Goal: Task Accomplishment & Management: Complete application form

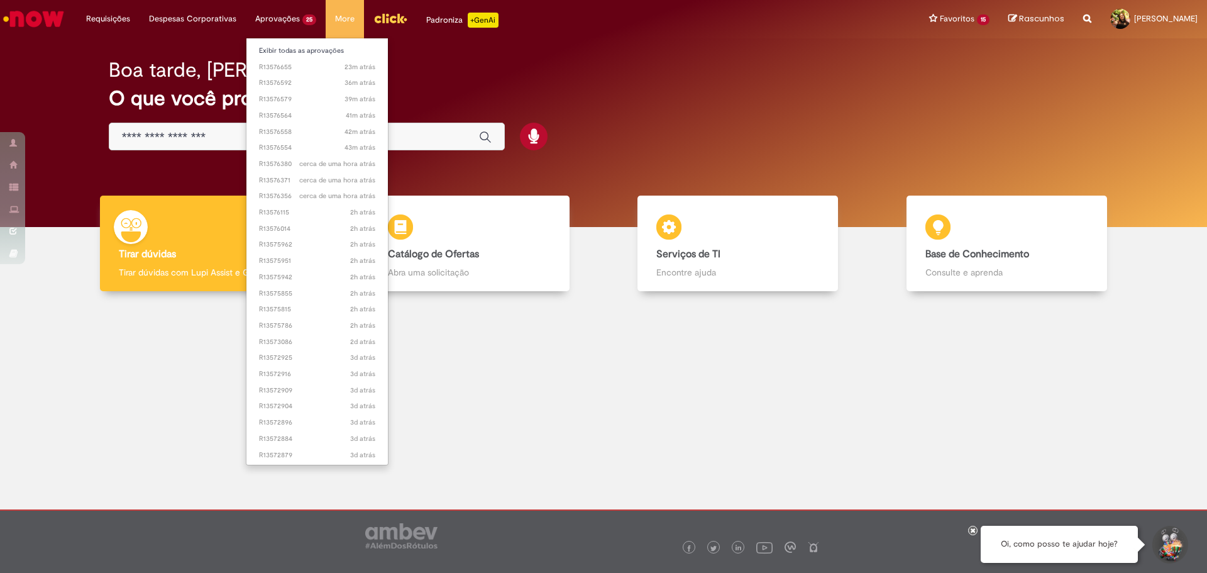
click at [280, 11] on li "Aprovações 25 Exibir todas as aprovações 23m atrás 23 minutos atrás R13576655 3…" at bounding box center [286, 19] width 80 height 38
click at [286, 94] on link "39m atrás 39 minutos atrás R13576579" at bounding box center [316, 99] width 141 height 14
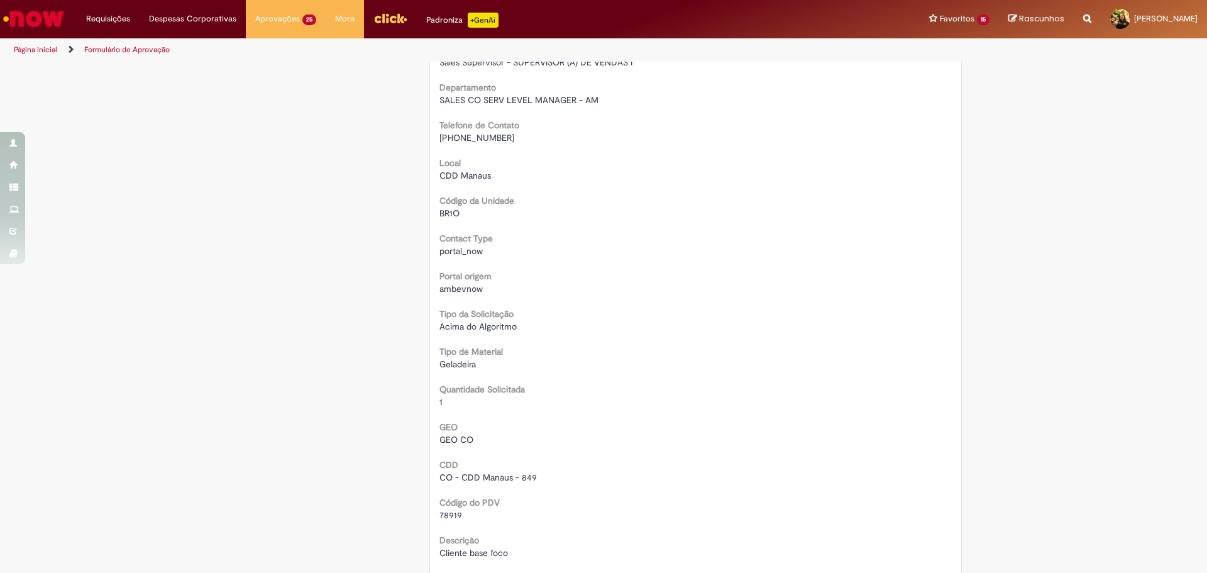
scroll to position [314, 0]
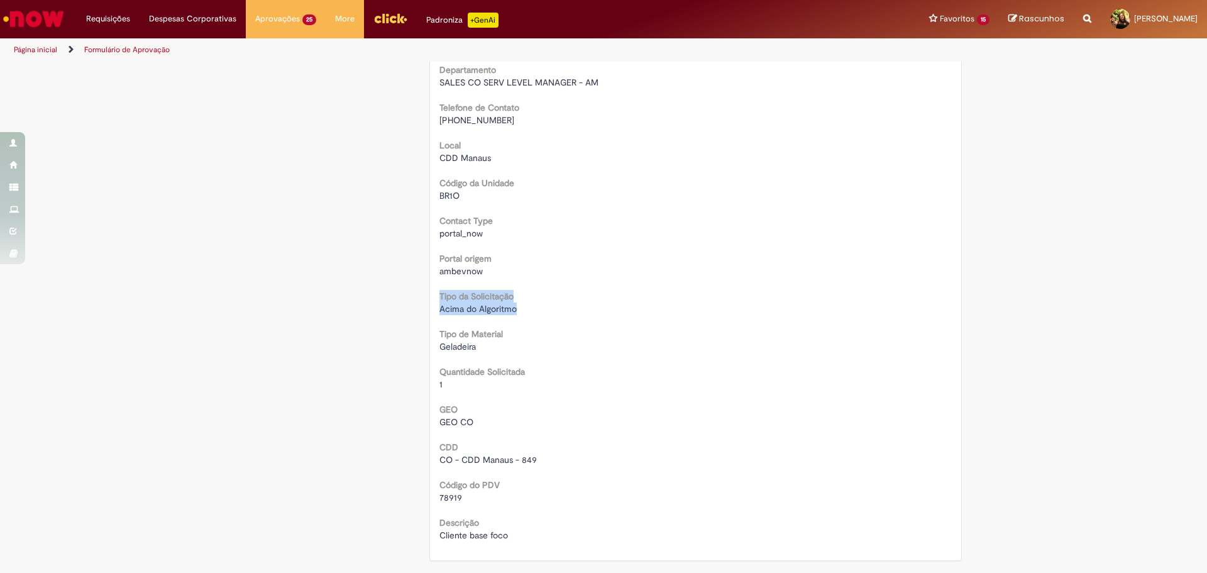
drag, startPoint x: 435, startPoint y: 292, endPoint x: 524, endPoint y: 309, distance: 90.2
click at [524, 309] on div "Tipo da Solicitação Acima do Algoritmo" at bounding box center [695, 301] width 513 height 28
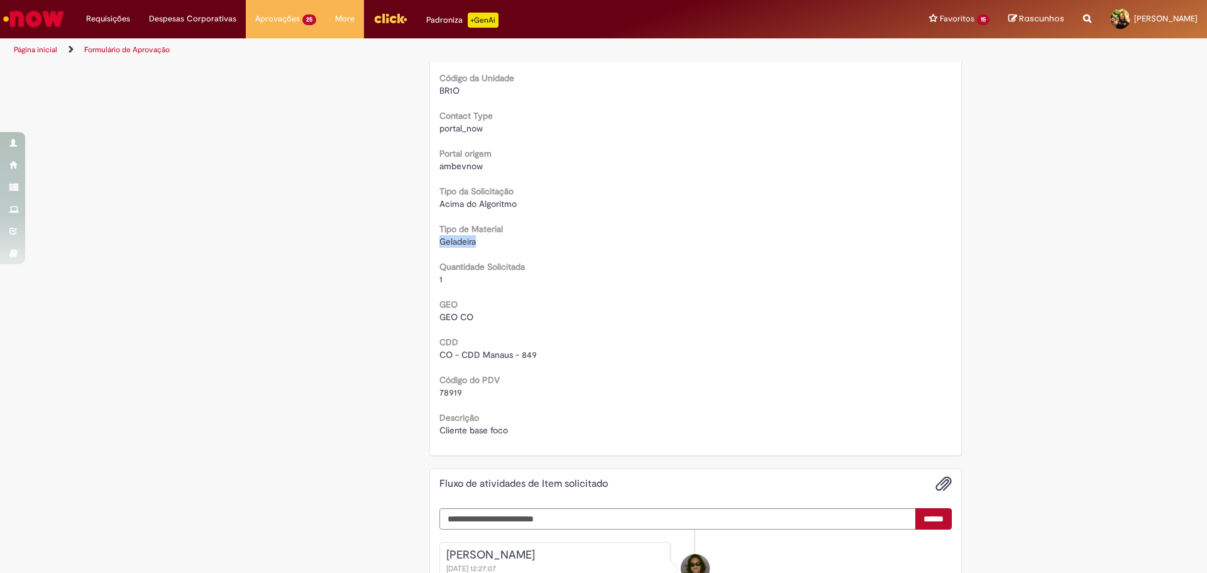
drag, startPoint x: 429, startPoint y: 241, endPoint x: 495, endPoint y: 239, distance: 65.4
click at [495, 239] on div "Oferta destinada a solicitações em caráter de exceção de comodatos Aberto por […" at bounding box center [696, 61] width 532 height 787
drag, startPoint x: 456, startPoint y: 277, endPoint x: 432, endPoint y: 242, distance: 42.5
click at [432, 242] on div "Oferta destinada a solicitações em caráter de exceção de comodatos Aberto por […" at bounding box center [696, 61] width 532 height 787
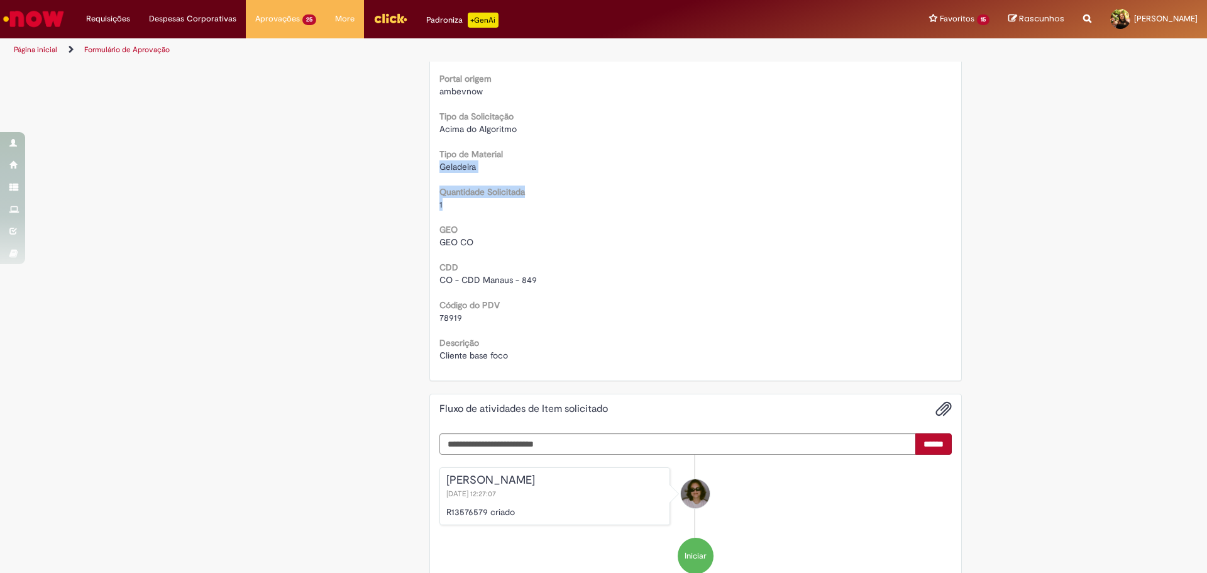
scroll to position [524, 0]
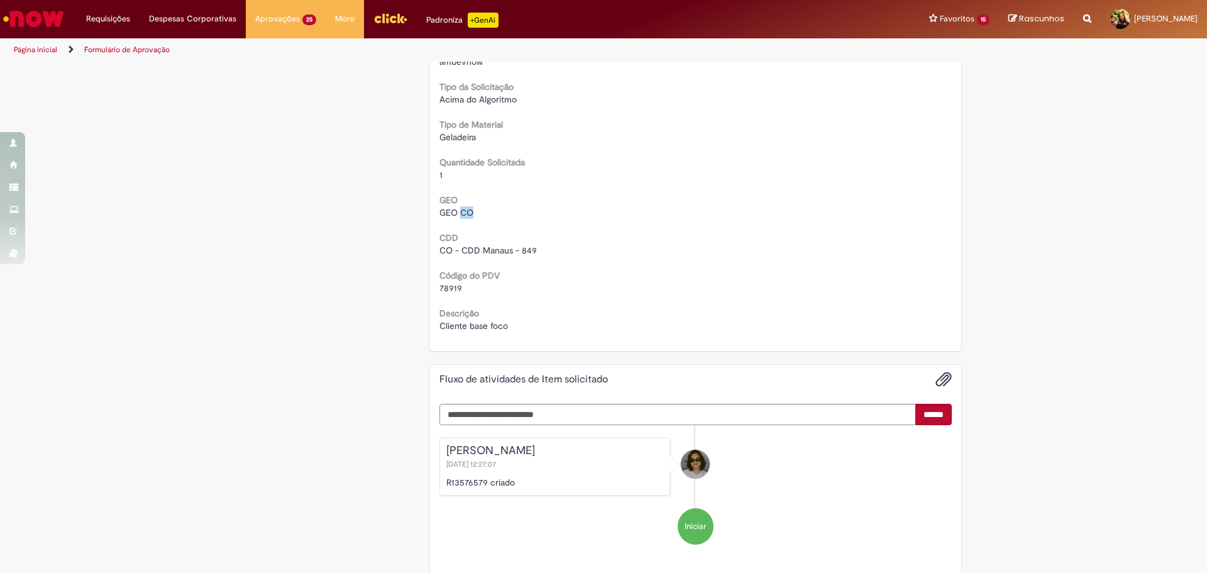
drag, startPoint x: 456, startPoint y: 214, endPoint x: 505, endPoint y: 211, distance: 49.2
click at [505, 211] on div "GEO CO" at bounding box center [695, 212] width 513 height 13
drag, startPoint x: 542, startPoint y: 250, endPoint x: 426, endPoint y: 250, distance: 116.3
drag, startPoint x: 470, startPoint y: 287, endPoint x: 420, endPoint y: 287, distance: 49.0
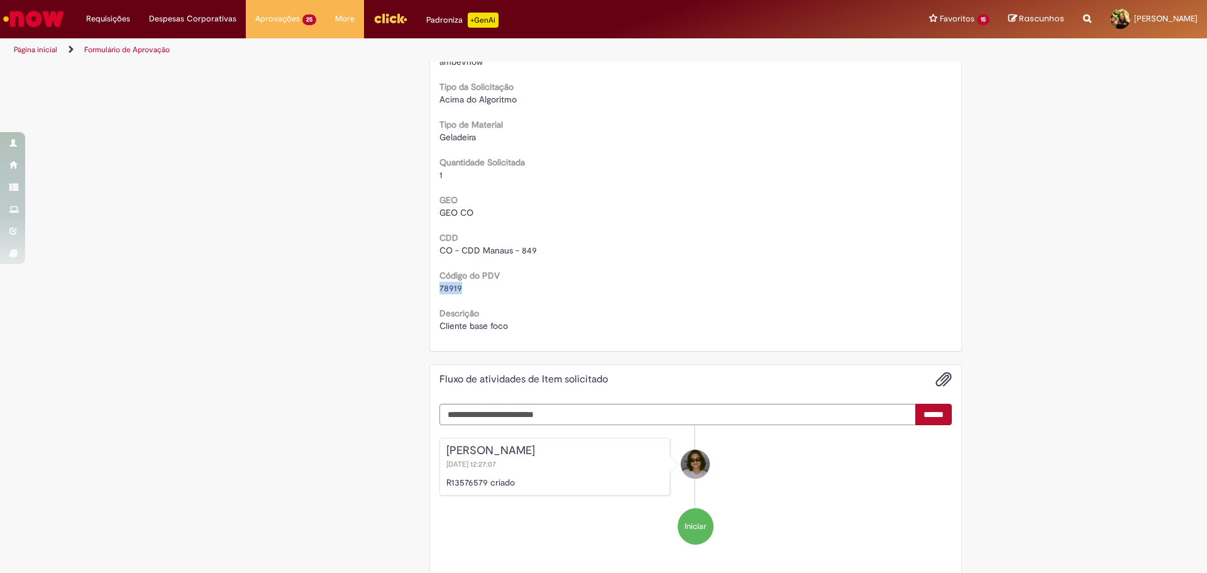
click at [420, 287] on div "Solicitação de aprovação para Item solicitado R13576579 Oferta destinada a soli…" at bounding box center [696, 65] width 552 height 1053
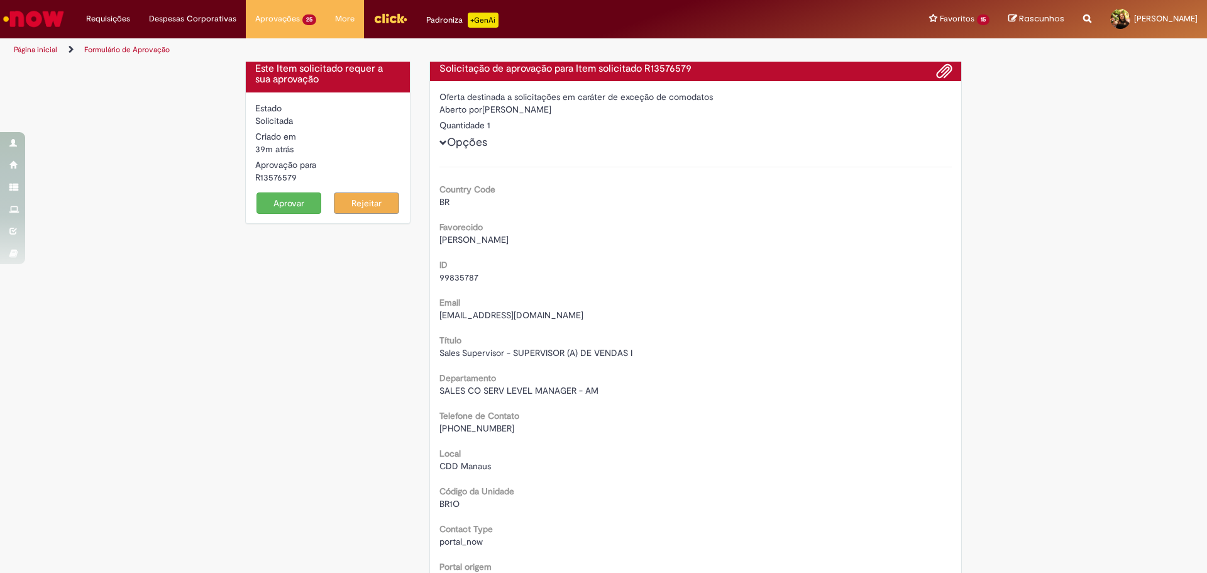
scroll to position [0, 0]
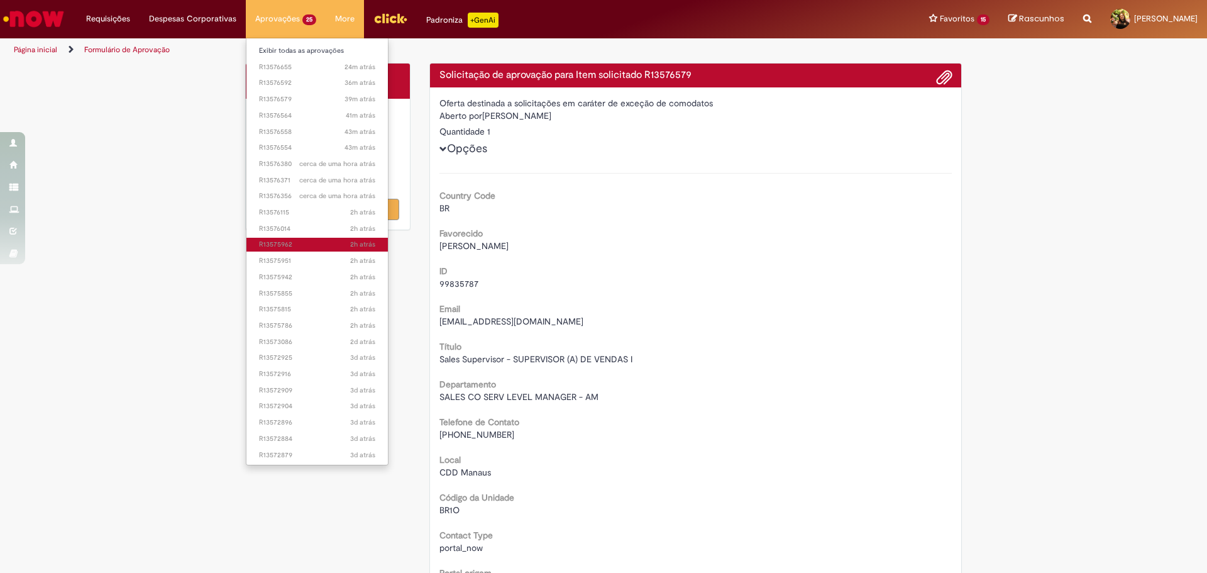
click at [324, 240] on span "2h atrás 2 horas atrás R13575962" at bounding box center [317, 244] width 116 height 10
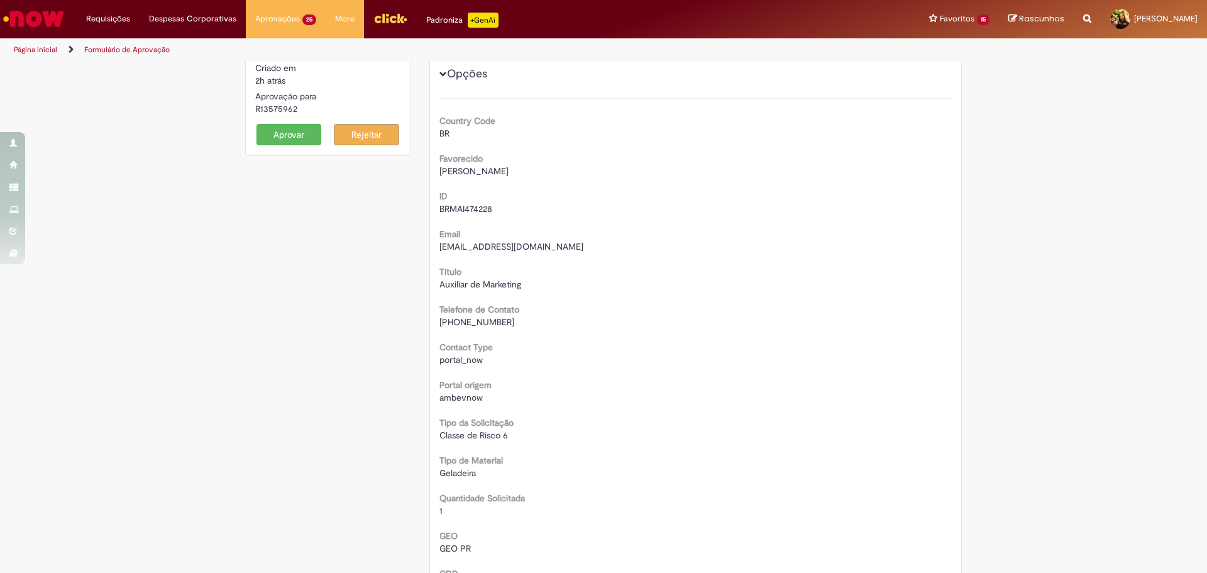
scroll to position [209, 0]
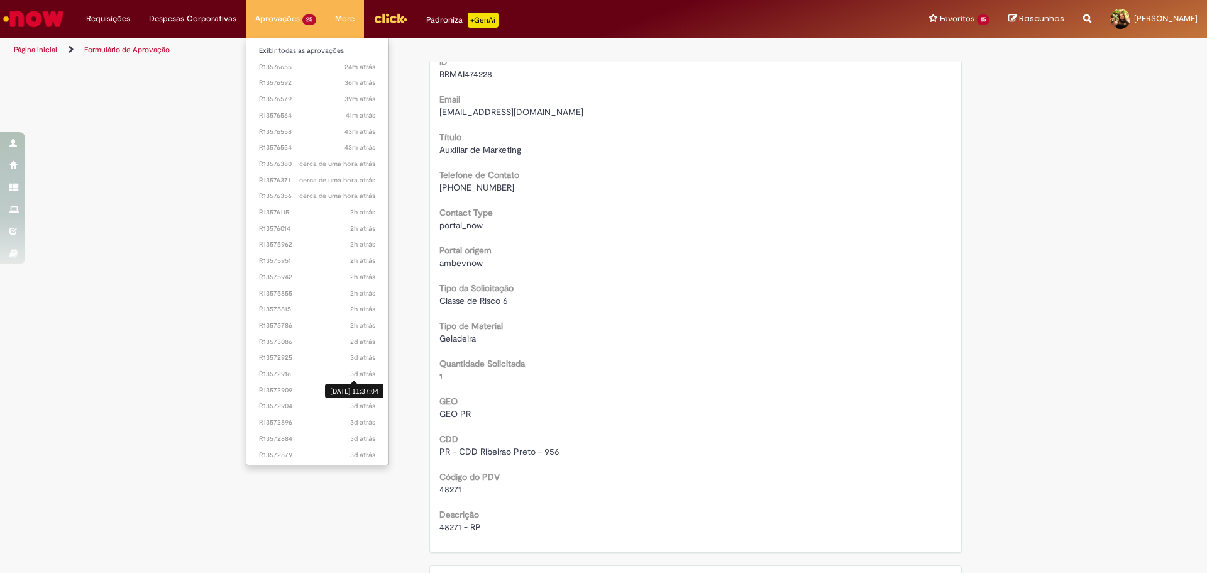
click at [353, 381] on li "3d atrás 3 dias atrás R13572909" at bounding box center [316, 389] width 141 height 16
click at [314, 400] on link "3d atrás 3 dias atrás R13572904" at bounding box center [316, 406] width 141 height 14
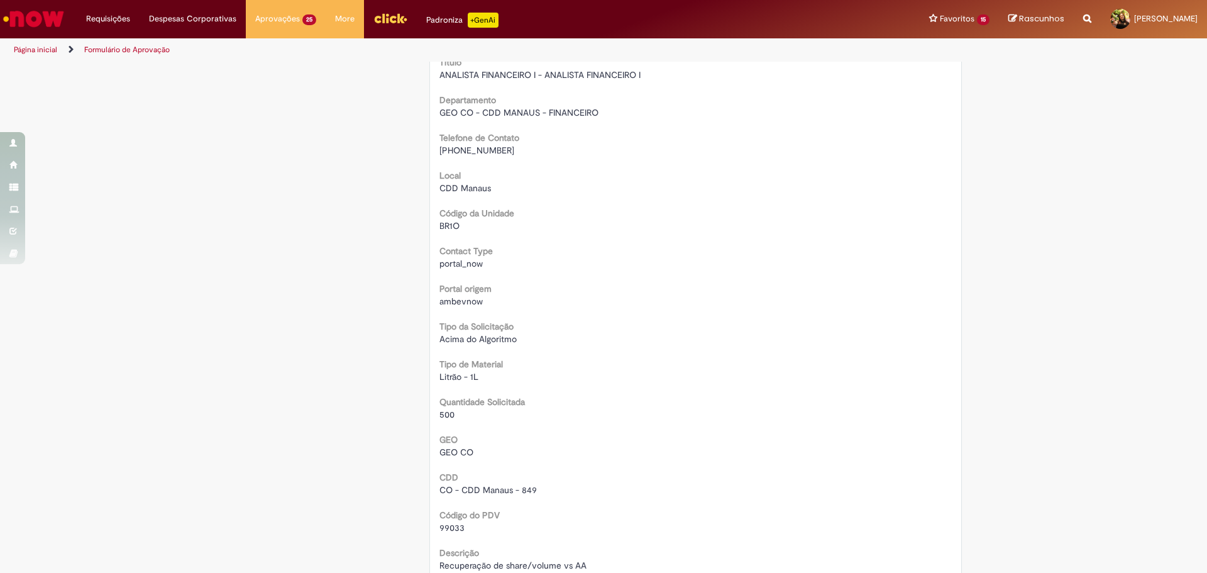
scroll to position [314, 0]
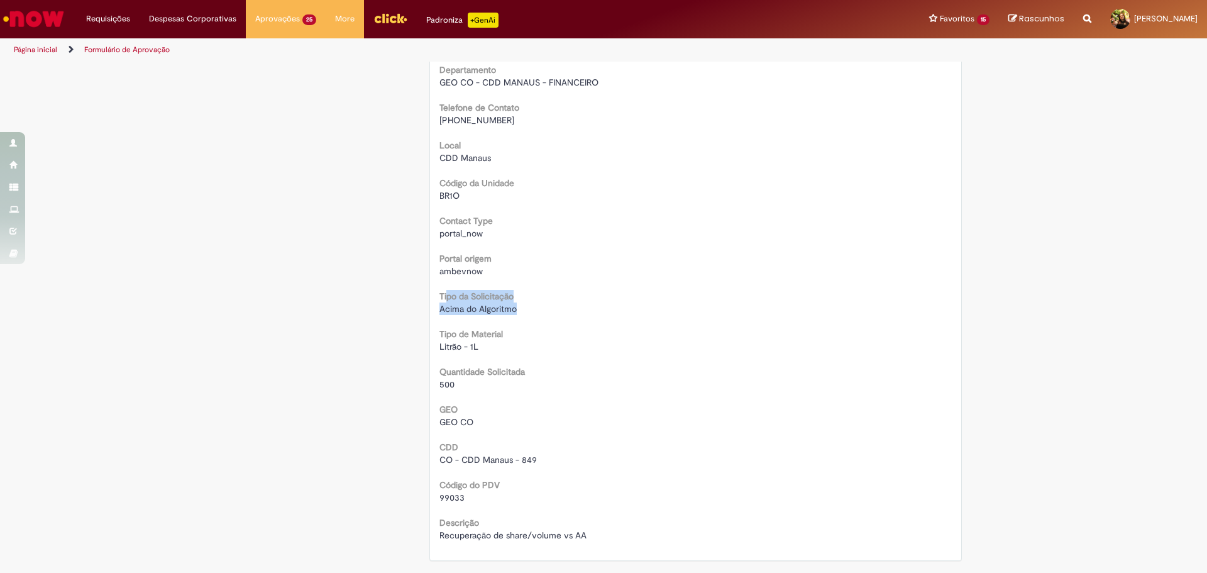
drag, startPoint x: 441, startPoint y: 294, endPoint x: 529, endPoint y: 308, distance: 89.1
click at [529, 308] on div "Tipo da Solicitação Acima do Algoritmo" at bounding box center [695, 301] width 513 height 28
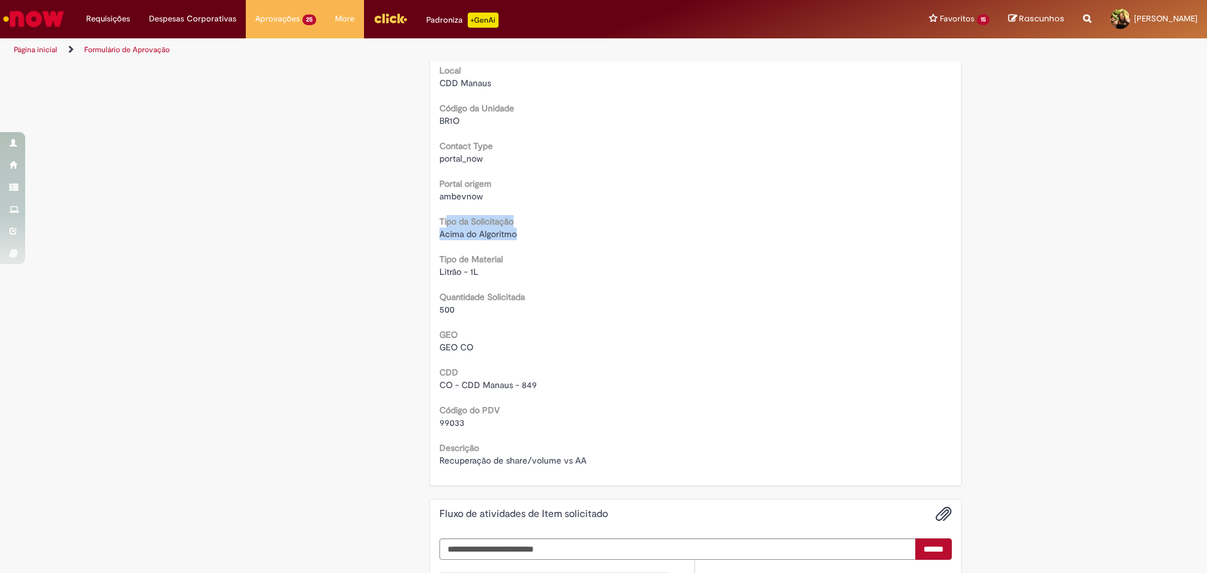
scroll to position [419, 0]
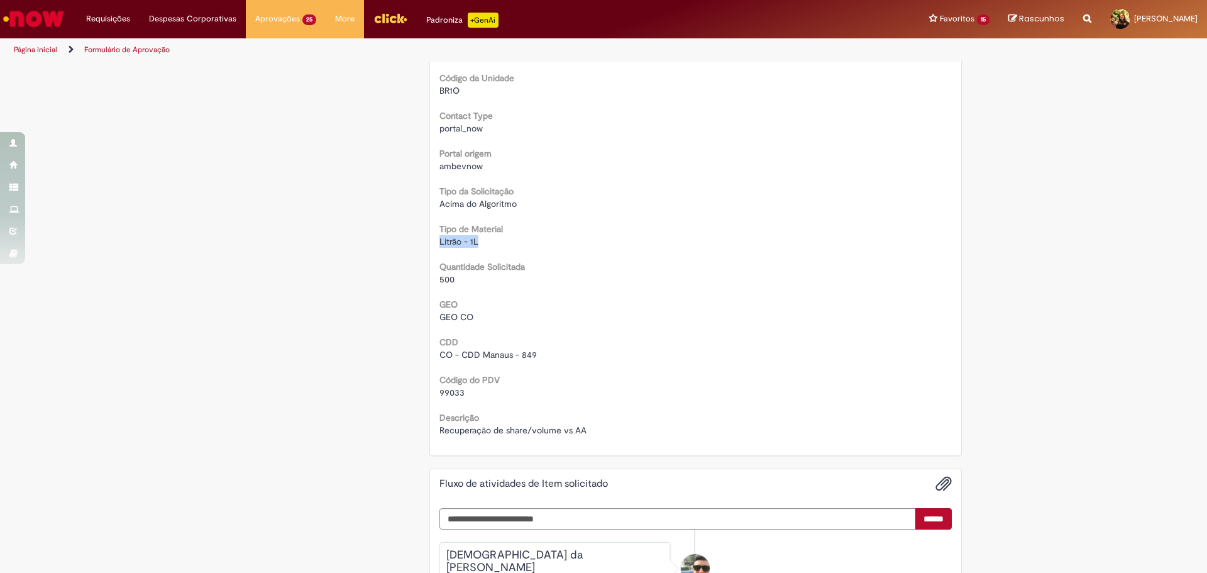
drag, startPoint x: 476, startPoint y: 240, endPoint x: 418, endPoint y: 242, distance: 58.5
click at [420, 242] on div "Solicitação de aprovação para Item solicitado R13572904 Oferta destinada a soli…" at bounding box center [696, 176] width 552 height 1065
drag, startPoint x: 474, startPoint y: 279, endPoint x: 414, endPoint y: 280, distance: 60.3
click at [414, 280] on div "Este Item solicitado requer a sua aprovação Estado Solicitada Criado em 3d atrá…" at bounding box center [603, 176] width 735 height 1065
drag, startPoint x: 550, startPoint y: 432, endPoint x: 424, endPoint y: 429, distance: 125.7
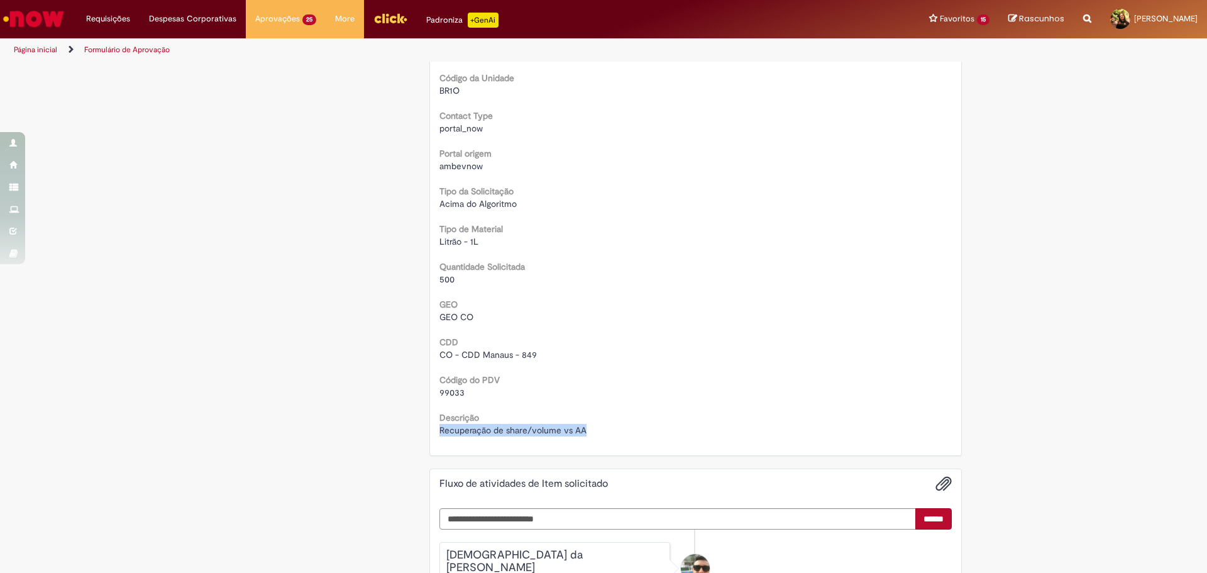
click at [429, 429] on div "Solicitação de aprovação para Item solicitado R13572904 Oferta destinada a soli…" at bounding box center [695, 50] width 533 height 813
click at [664, 325] on div "Country Code BR Favorecido Genesis da Silva Chaves ID 99835934 Email [EMAIL_ADD…" at bounding box center [695, 95] width 513 height 683
drag, startPoint x: 473, startPoint y: 317, endPoint x: 409, endPoint y: 315, distance: 64.1
click at [409, 315] on div "Este Item solicitado requer a sua aprovação Estado Solicitada Criado em 3d atrá…" at bounding box center [603, 176] width 735 height 1065
drag, startPoint x: 427, startPoint y: 358, endPoint x: 377, endPoint y: 359, distance: 50.9
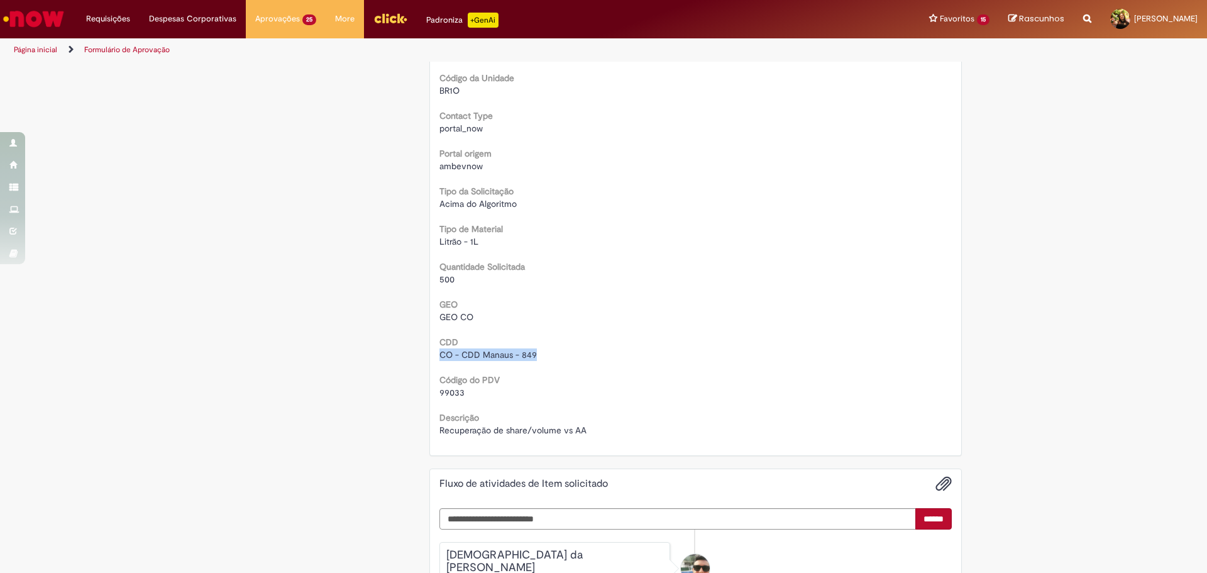
click at [376, 359] on div "Este Item solicitado requer a sua aprovação Estado Solicitada Criado em 3d atrá…" at bounding box center [603, 176] width 735 height 1065
drag, startPoint x: 481, startPoint y: 384, endPoint x: 431, endPoint y: 388, distance: 51.1
click at [431, 388] on div "Oferta destinada a solicitações em caráter de exceção de comodatos Aberto por G…" at bounding box center [696, 61] width 532 height 787
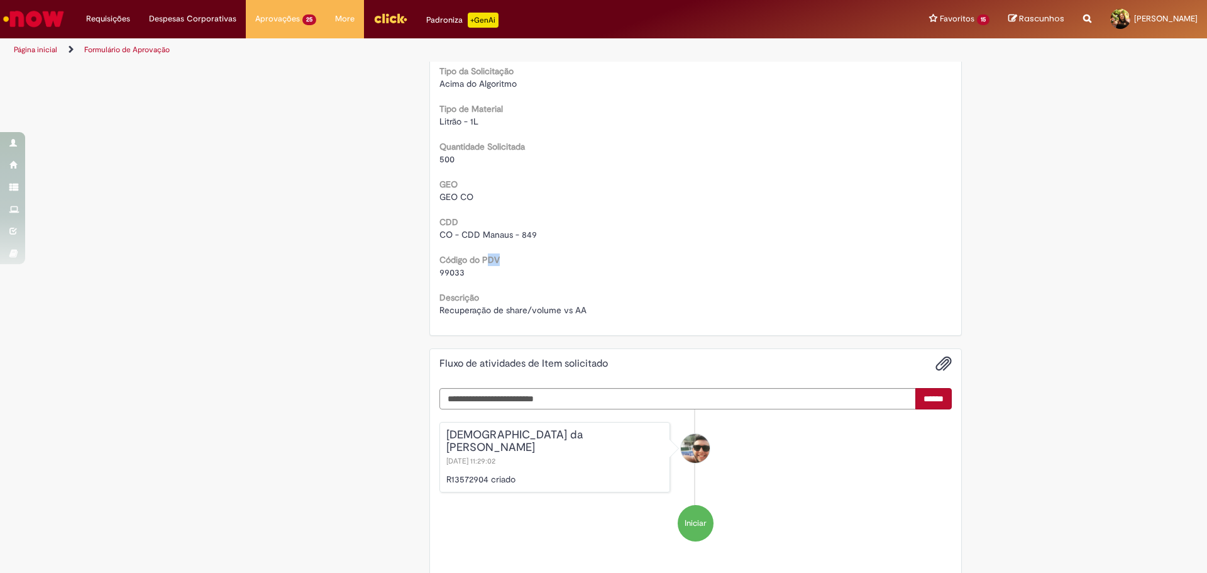
scroll to position [543, 0]
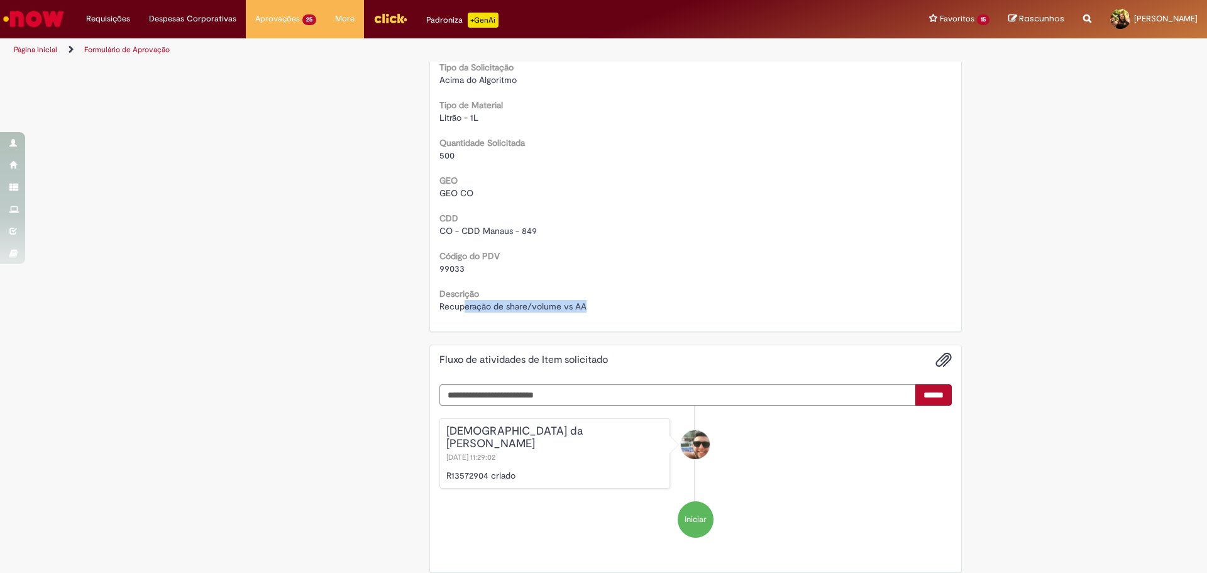
drag, startPoint x: 459, startPoint y: 307, endPoint x: 603, endPoint y: 302, distance: 144.0
click at [603, 302] on div "Recuperação de share/volume vs AA" at bounding box center [695, 306] width 513 height 13
click at [616, 307] on div "Recuperação de share/volume vs AA" at bounding box center [695, 306] width 513 height 13
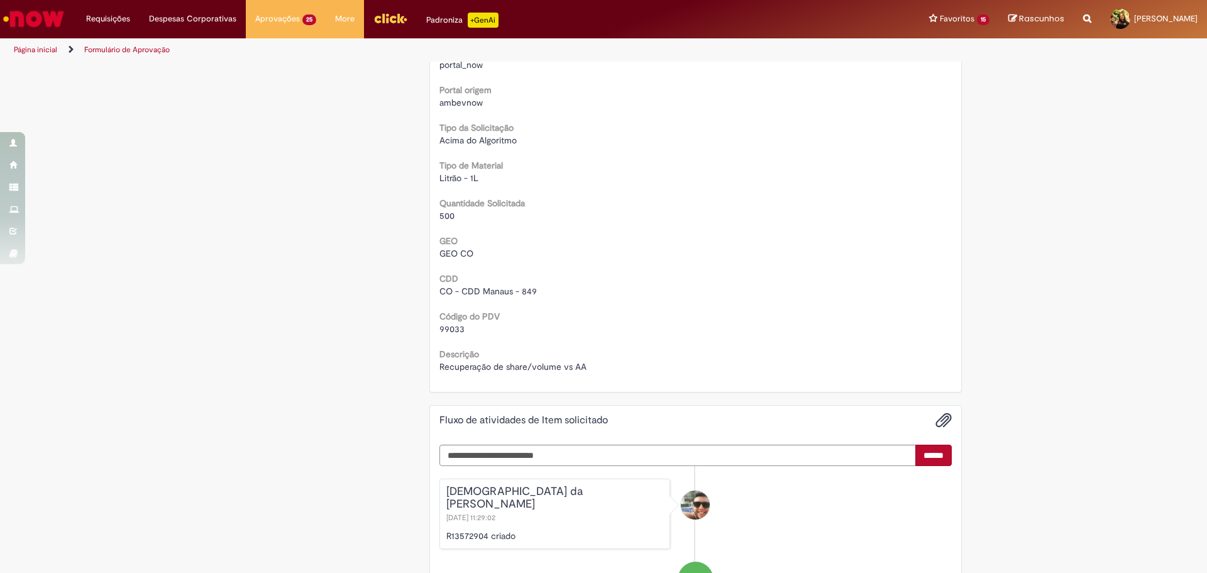
scroll to position [438, 0]
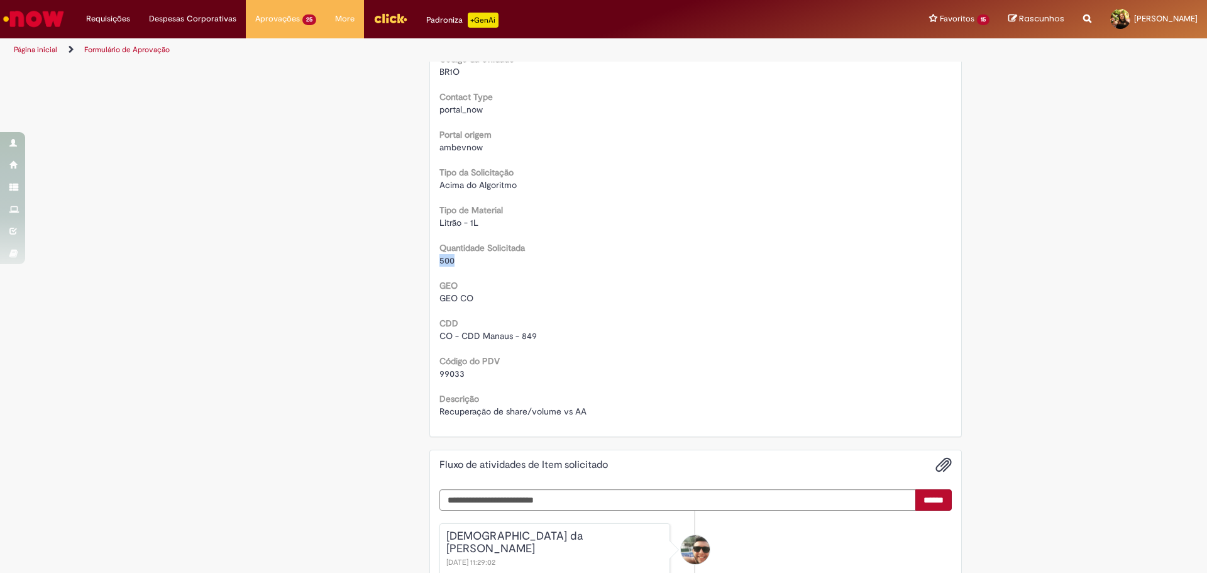
drag, startPoint x: 451, startPoint y: 260, endPoint x: 388, endPoint y: 255, distance: 63.6
click at [388, 255] on div "Este Item solicitado requer a sua aprovação Estado Solicitada Criado em 3d atrá…" at bounding box center [603, 157] width 735 height 1065
drag, startPoint x: 470, startPoint y: 375, endPoint x: 403, endPoint y: 371, distance: 67.4
click at [403, 371] on div "Este Item solicitado requer a sua aprovação Estado Solicitada Criado em 3d atrá…" at bounding box center [603, 157] width 735 height 1065
drag, startPoint x: 451, startPoint y: 256, endPoint x: 397, endPoint y: 252, distance: 53.6
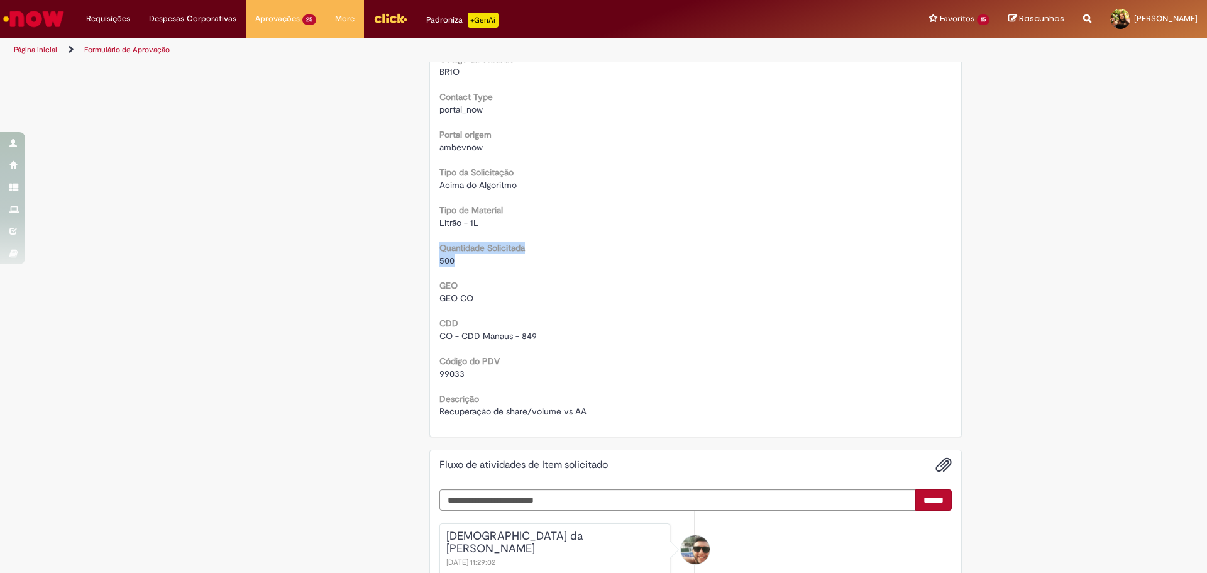
click at [397, 252] on div "Este Item solicitado requer a sua aprovação Estado Solicitada Criado em 3d atrá…" at bounding box center [603, 157] width 735 height 1065
click at [489, 261] on div "500" at bounding box center [695, 260] width 513 height 13
drag, startPoint x: 455, startPoint y: 253, endPoint x: 404, endPoint y: 257, distance: 51.1
click at [404, 257] on div "Este Item solicitado requer a sua aprovação Estado Solicitada Criado em 3d atrá…" at bounding box center [603, 157] width 735 height 1065
drag, startPoint x: 458, startPoint y: 257, endPoint x: 419, endPoint y: 256, distance: 39.6
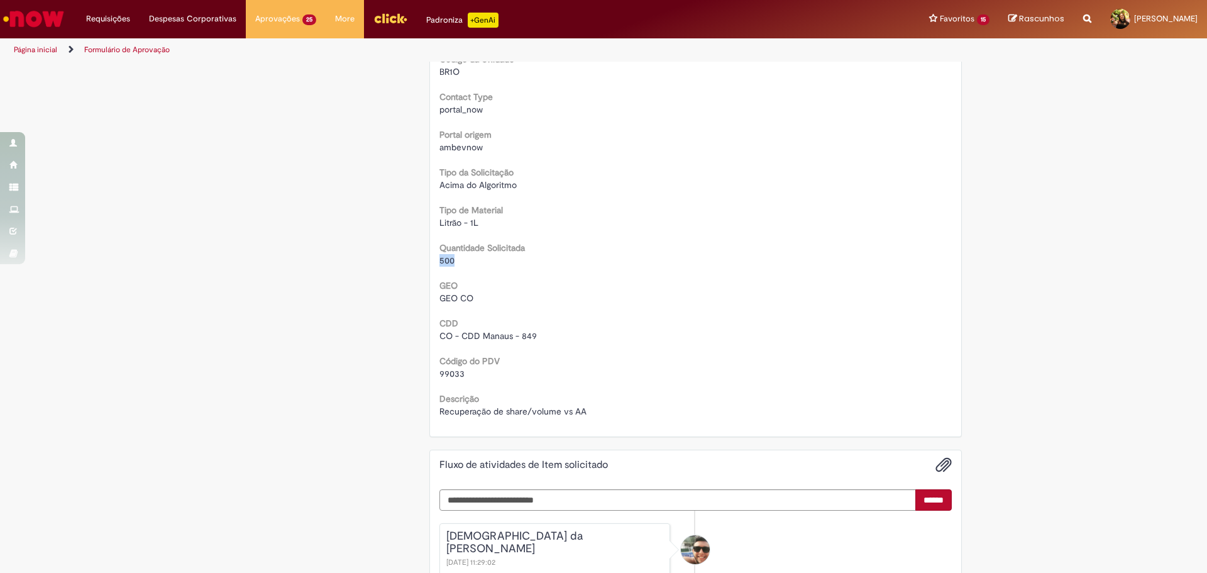
click at [420, 256] on div "Solicitação de aprovação para Item solicitado R13572904 Oferta destinada a soli…" at bounding box center [696, 157] width 552 height 1065
click at [569, 267] on div "500" at bounding box center [695, 260] width 513 height 13
drag, startPoint x: 478, startPoint y: 225, endPoint x: 423, endPoint y: 224, distance: 55.3
click at [423, 224] on div "Solicitação de aprovação para Item solicitado R13572904 Oferta destinada a soli…" at bounding box center [696, 157] width 552 height 1065
drag, startPoint x: 491, startPoint y: 301, endPoint x: 413, endPoint y: 202, distance: 125.7
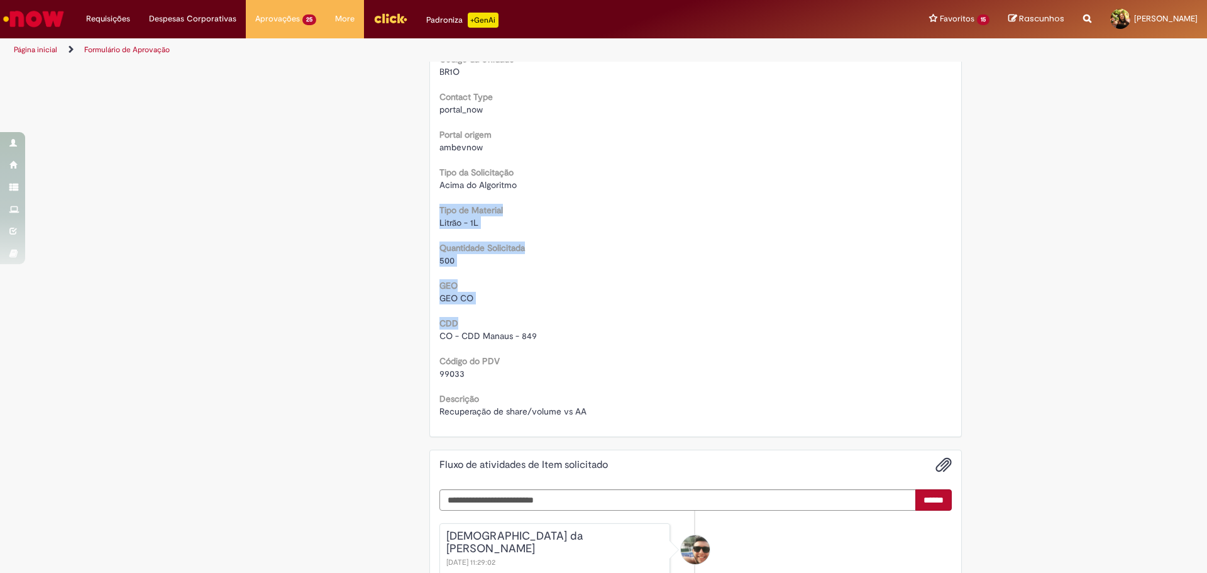
click at [413, 202] on div "Este Item solicitado requer a sua aprovação Estado Solicitada Criado em 3d atrá…" at bounding box center [603, 157] width 735 height 1065
click at [526, 267] on div "500" at bounding box center [695, 260] width 513 height 13
drag, startPoint x: 549, startPoint y: 327, endPoint x: 438, endPoint y: 253, distance: 133.4
click at [439, 254] on div "Country Code BR Favorecido Genesis da Silva Chaves ID 99835934 Email [EMAIL_ADD…" at bounding box center [695, 76] width 513 height 683
drag, startPoint x: 532, startPoint y: 203, endPoint x: 478, endPoint y: 203, distance: 54.1
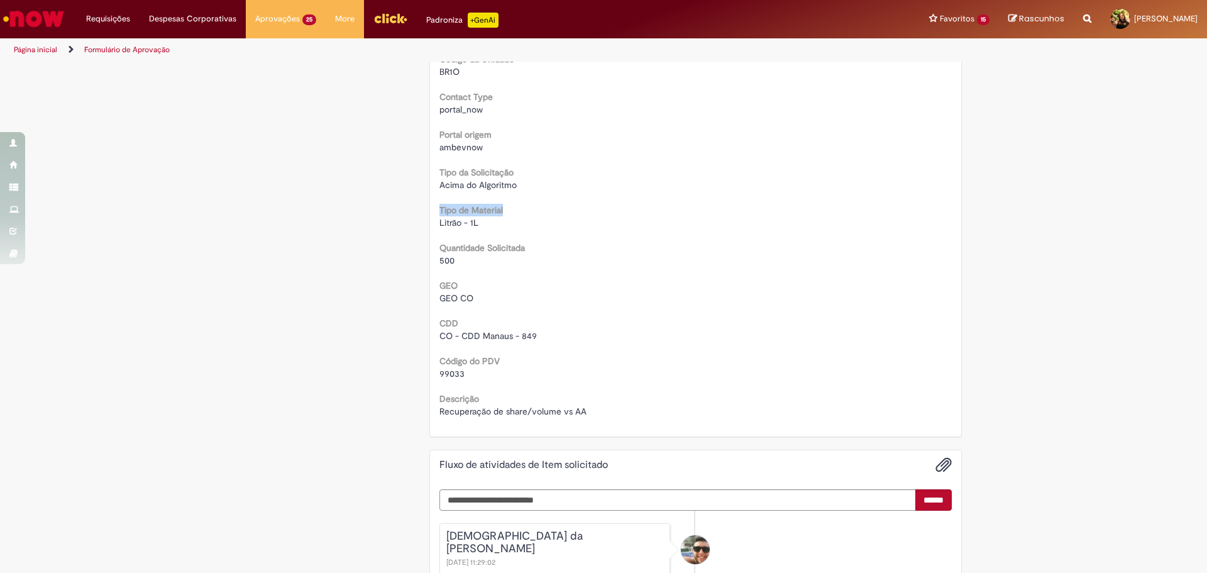
click at [478, 203] on div "Tipo de Material Litrão - 1L" at bounding box center [695, 215] width 513 height 28
